Goal: Use online tool/utility: Use online tool/utility

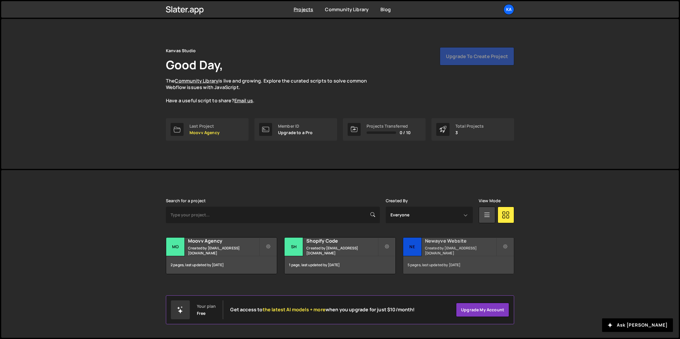
click at [468, 244] on h2 "Newayve Website" at bounding box center [460, 241] width 71 height 6
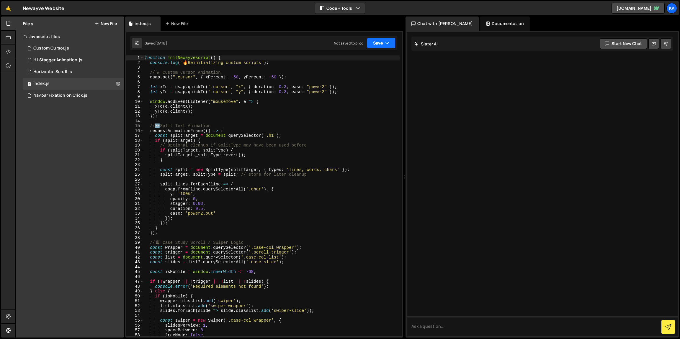
click at [392, 41] on button "Save" at bounding box center [381, 43] width 29 height 11
click at [373, 79] on div "Save to Production S" at bounding box center [360, 77] width 61 height 6
click at [368, 84] on div "function initNewayvescript ( ) { console . log ( " 🔥 Reinitializing custom scri…" at bounding box center [272, 200] width 256 height 291
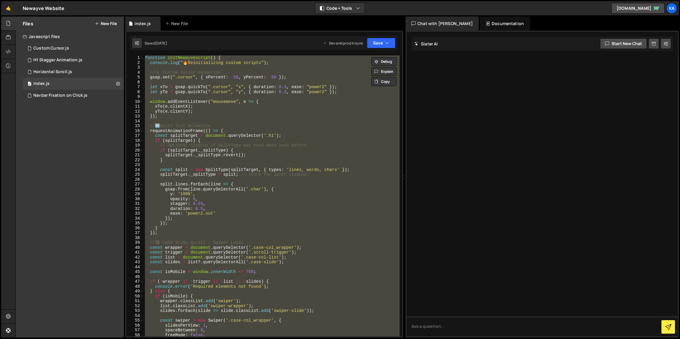
click at [325, 112] on div "function initNewayvescript ( ) { console . log ( " 🔥 Reinitializing custom scri…" at bounding box center [272, 195] width 256 height 281
click at [114, 83] on button at bounding box center [118, 83] width 11 height 11
click at [99, 87] on div "0 index.js 0" at bounding box center [73, 84] width 101 height 12
click at [5, 34] on div at bounding box center [8, 38] width 14 height 14
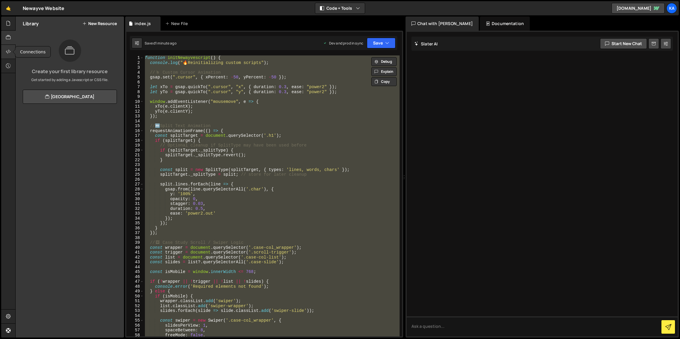
click at [9, 50] on icon at bounding box center [8, 51] width 5 height 6
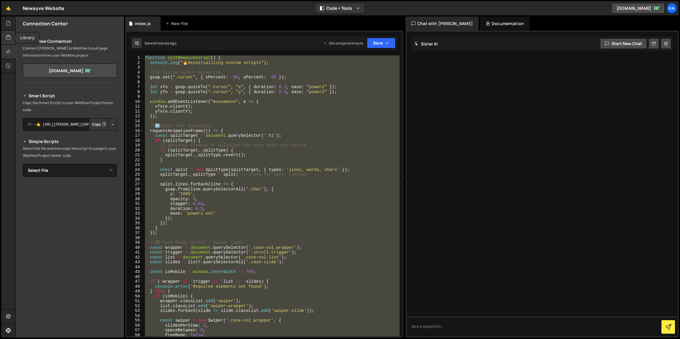
click at [12, 37] on div at bounding box center [8, 38] width 14 height 14
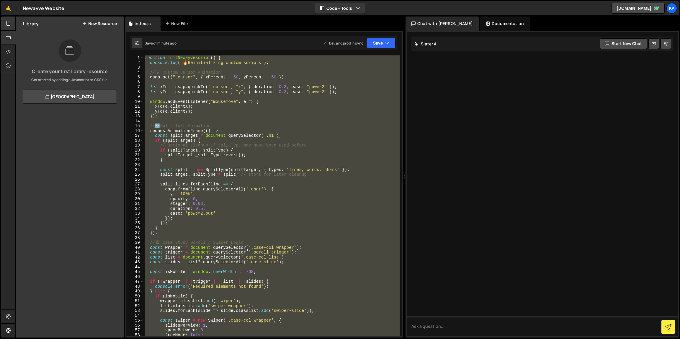
click at [15, 28] on div at bounding box center [8, 24] width 14 height 14
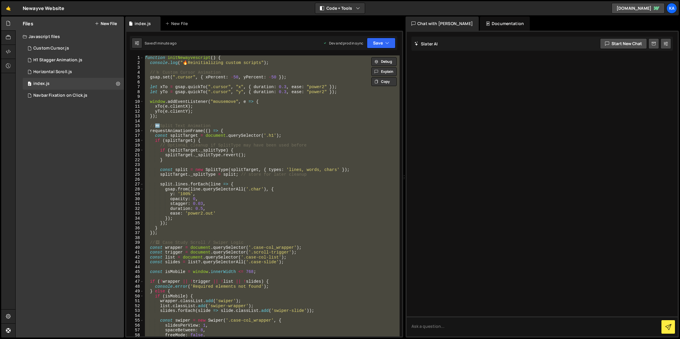
click at [232, 108] on div "function initNewayvescript ( ) { console . log ( " 🔥 Reinitializing custom scri…" at bounding box center [272, 195] width 256 height 281
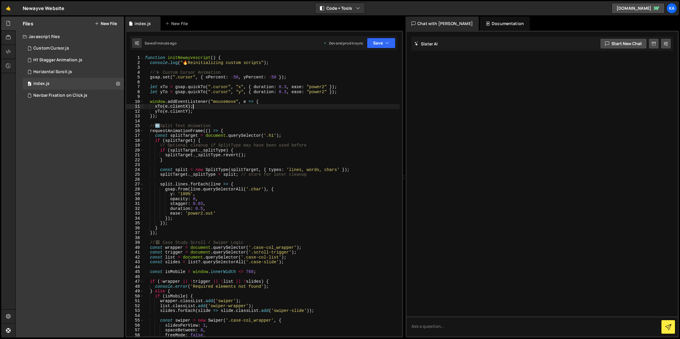
type textarea "}"
